Goal: Transaction & Acquisition: Purchase product/service

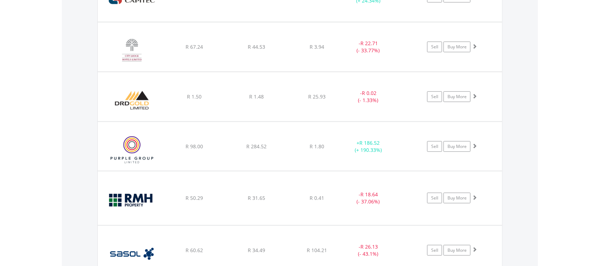
scroll to position [904, 0]
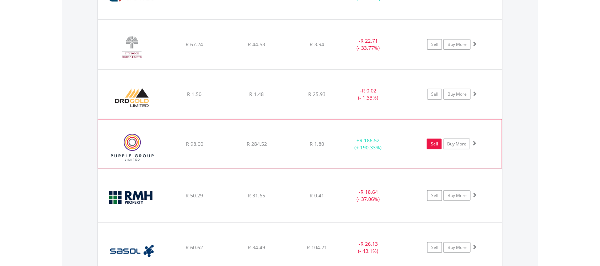
click at [436, 146] on link "Sell" at bounding box center [434, 144] width 15 height 11
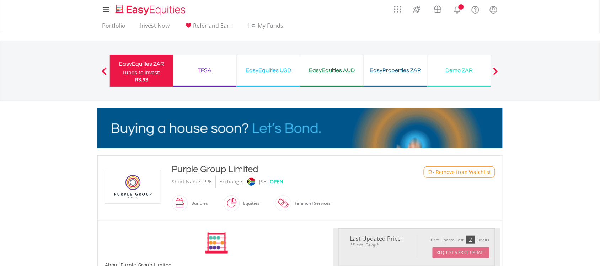
scroll to position [233, 0]
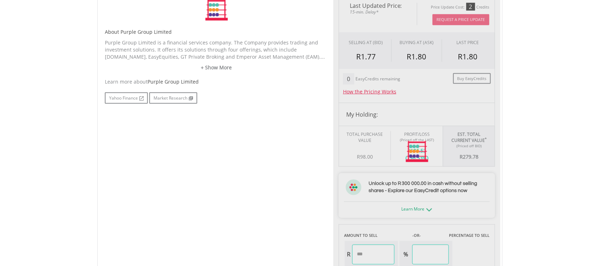
type input "******"
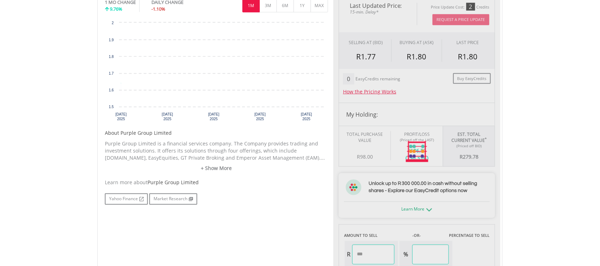
scroll to position [203, 0]
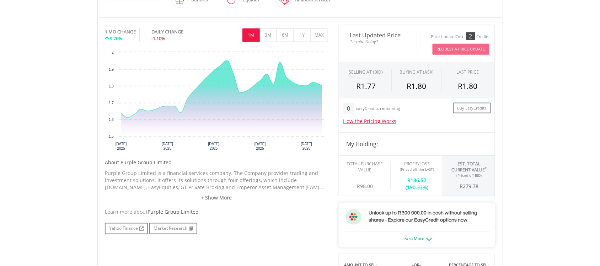
drag, startPoint x: 602, startPoint y: 112, endPoint x: 604, endPoint y: 128, distance: 15.7
click at [599, 128] on html "My Investments Invest Now New Listings Sell My Recurring Investments Pending Or…" at bounding box center [300, 228] width 600 height 863
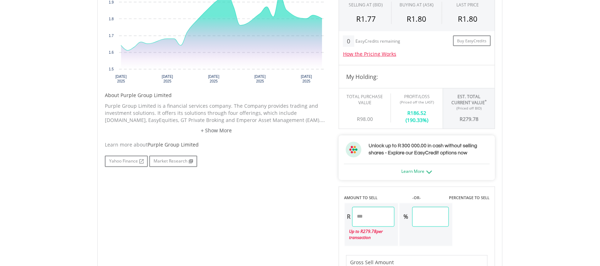
scroll to position [272, 0]
click at [381, 216] on input "******" at bounding box center [373, 215] width 42 height 20
type input "*"
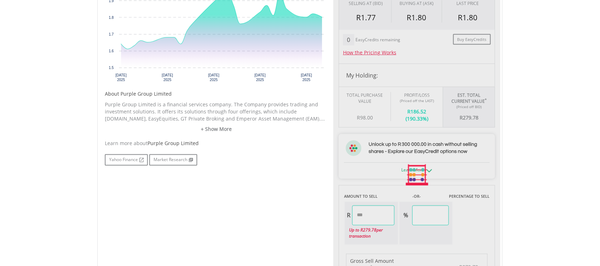
click at [469, 213] on div "Last Updated Price: 15-min. Delay* Price Update Cost: 2 Credits Request A Price…" at bounding box center [416, 174] width 167 height 437
type input "******"
type input "*****"
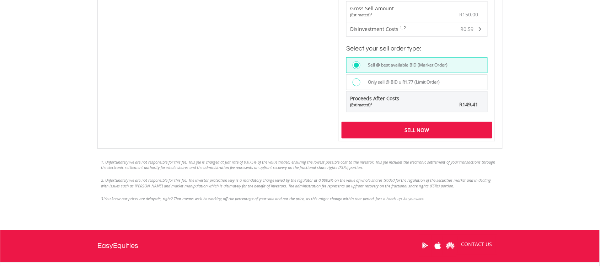
scroll to position [526, 0]
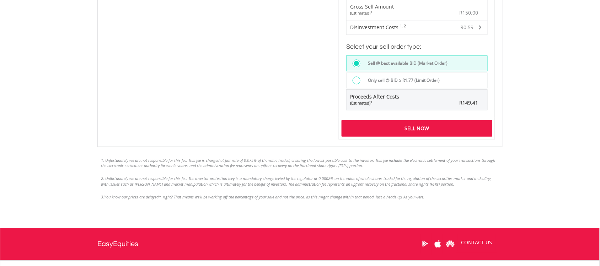
click at [420, 127] on div "Sell Now" at bounding box center [416, 128] width 151 height 16
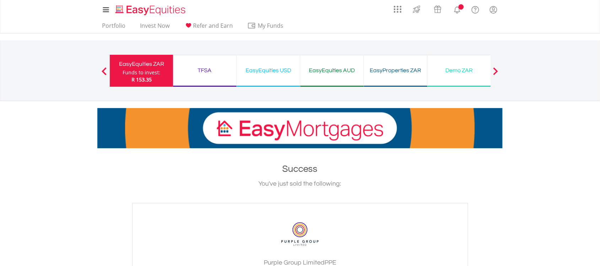
click at [147, 73] on div "Funds to invest:" at bounding box center [142, 72] width 38 height 7
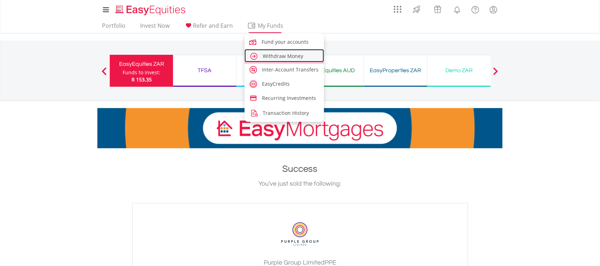
click at [277, 52] on link "Withdraw Money" at bounding box center [284, 55] width 80 height 13
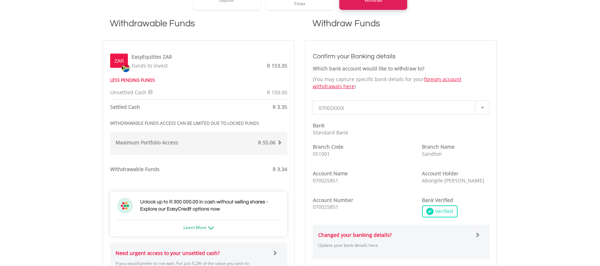
scroll to position [195, 0]
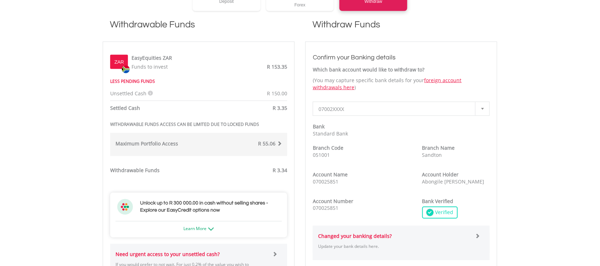
click at [212, 178] on div "Withdrawable Funds R 3.34" at bounding box center [199, 153] width 188 height 66
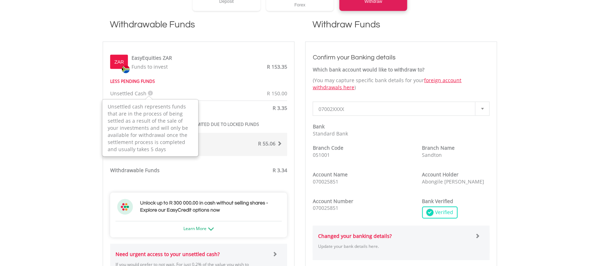
click at [148, 92] on icon at bounding box center [150, 93] width 5 height 5
click at [278, 92] on span "R 150.00" at bounding box center [277, 93] width 20 height 7
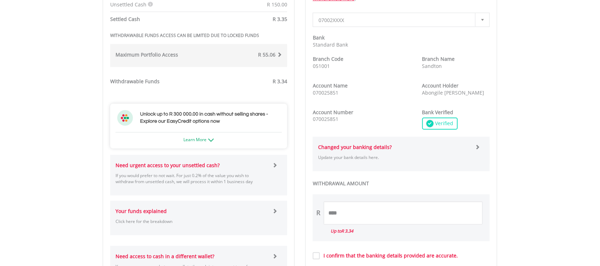
scroll to position [283, 0]
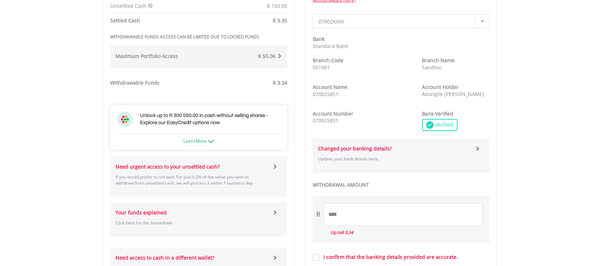
click at [280, 54] on span at bounding box center [279, 55] width 5 height 5
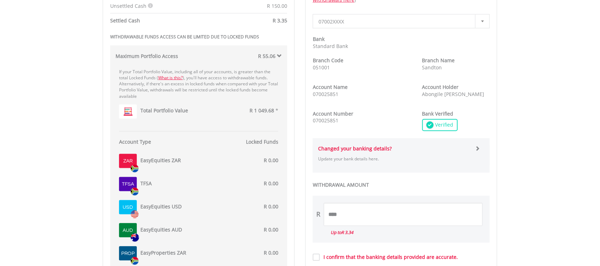
click at [280, 54] on span at bounding box center [279, 55] width 5 height 5
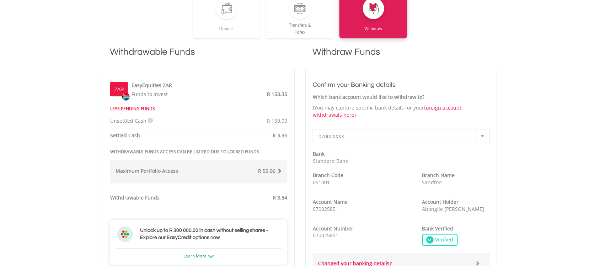
scroll to position [167, 0]
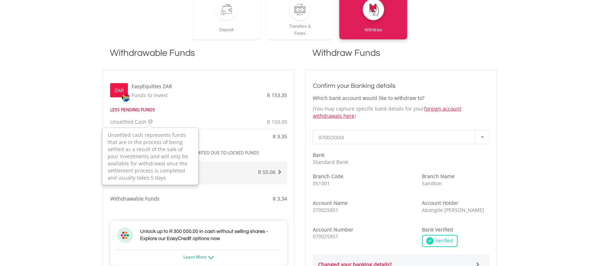
click at [149, 121] on icon at bounding box center [150, 121] width 5 height 5
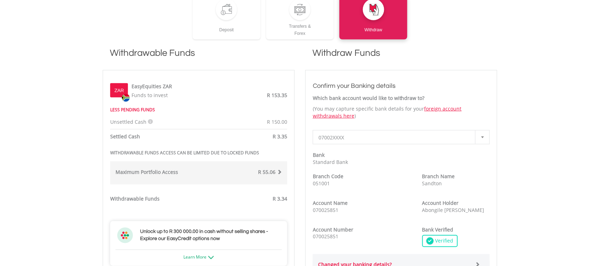
click at [204, 189] on div "Withdrawable Funds R 3.34" at bounding box center [199, 182] width 188 height 66
click at [285, 137] on span "R 3.35" at bounding box center [279, 136] width 15 height 7
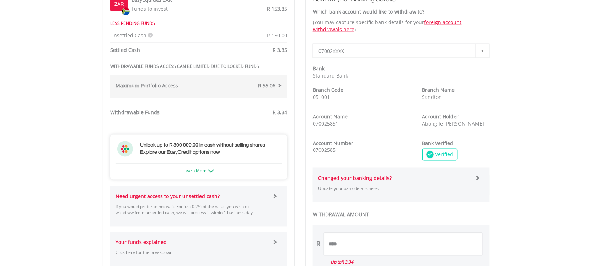
scroll to position [260, 0]
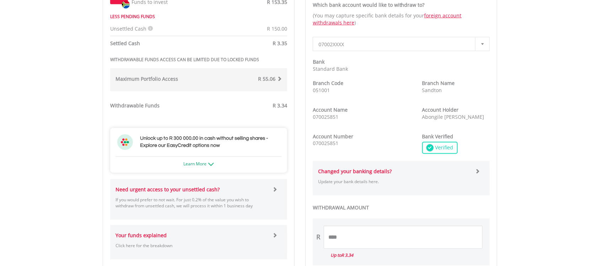
click at [273, 188] on span at bounding box center [274, 189] width 5 height 5
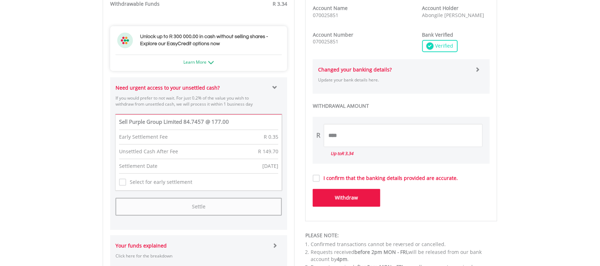
scroll to position [379, 0]
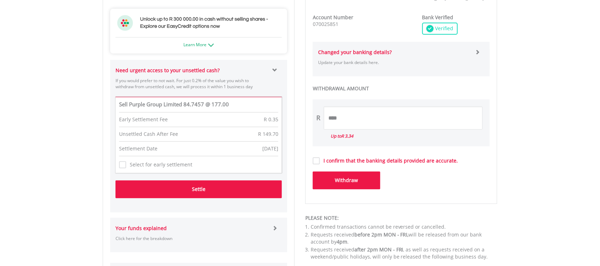
drag, startPoint x: 212, startPoint y: 188, endPoint x: 224, endPoint y: 172, distance: 20.6
click at [224, 172] on form "Sell Purple Group Limited 84.7457 @ 177.00 Early Settlement Fee R 0.35 Unsettle…" at bounding box center [198, 135] width 166 height 76
click at [205, 189] on button "Settle" at bounding box center [198, 189] width 166 height 18
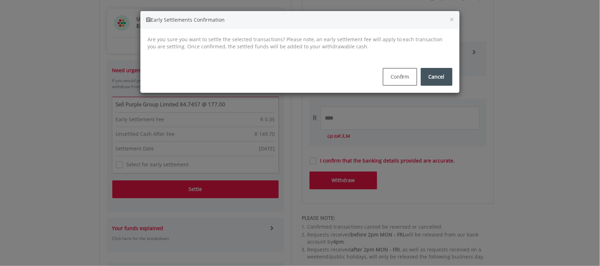
click at [316, 73] on div "Cancel Confirm" at bounding box center [299, 77] width 315 height 18
click at [406, 76] on button "Confirm" at bounding box center [400, 77] width 34 height 18
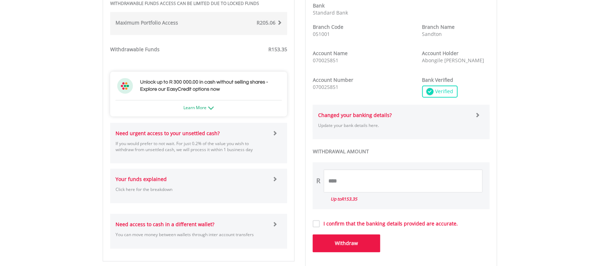
scroll to position [351, 0]
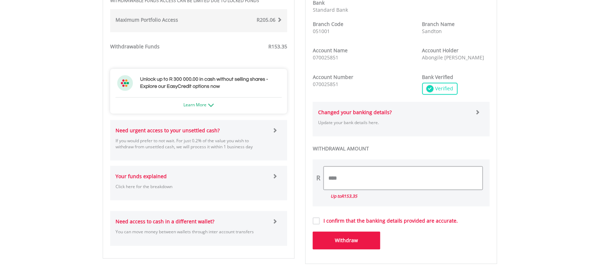
click at [363, 180] on input "****" at bounding box center [403, 178] width 159 height 23
type input "*"
type input "***"
click at [320, 219] on label "I confirm that the banking details provided are accurate." at bounding box center [389, 220] width 138 height 7
click at [369, 239] on button "Withdraw" at bounding box center [346, 241] width 67 height 18
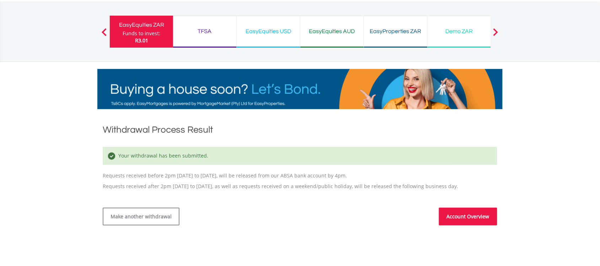
scroll to position [47, 0]
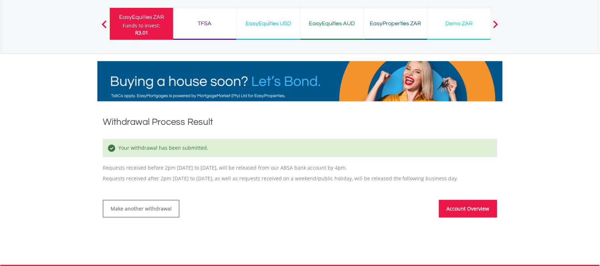
click at [480, 209] on link "Account Overview" at bounding box center [468, 209] width 58 height 18
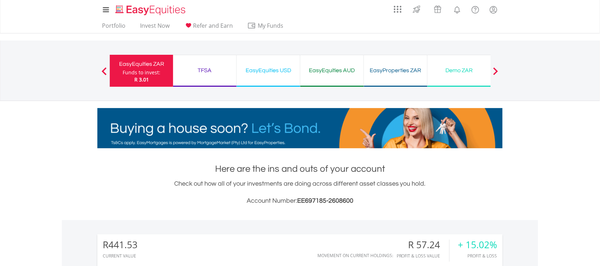
scroll to position [68, 135]
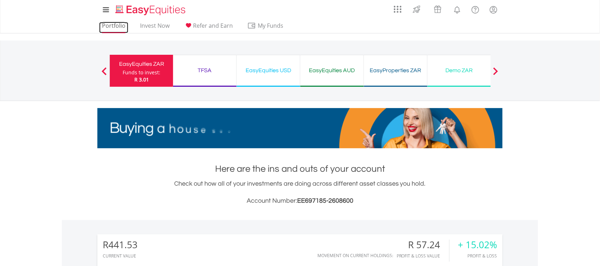
click at [116, 27] on link "Portfolio" at bounding box center [113, 27] width 29 height 11
